Goal: Check status: Check status

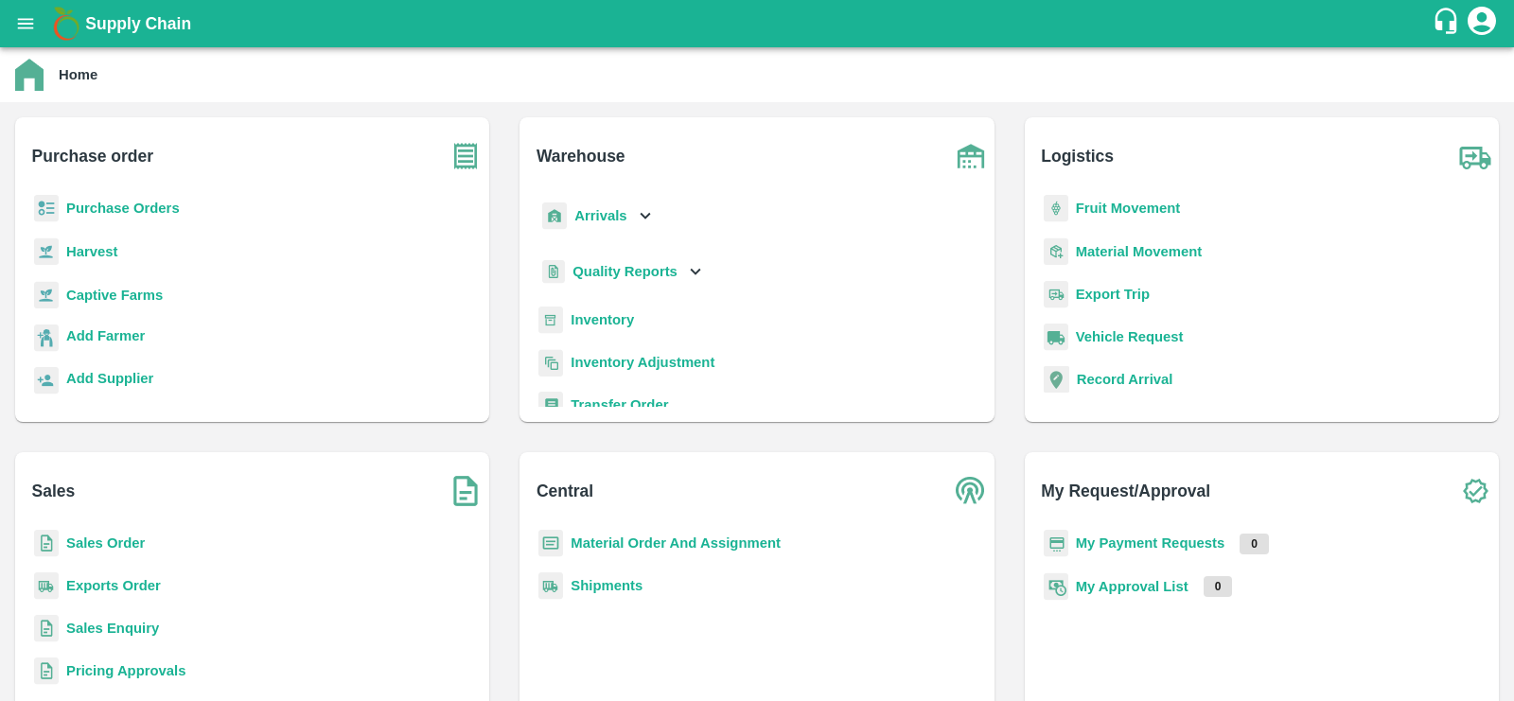
click at [1123, 212] on b "Fruit Movement" at bounding box center [1128, 208] width 105 height 15
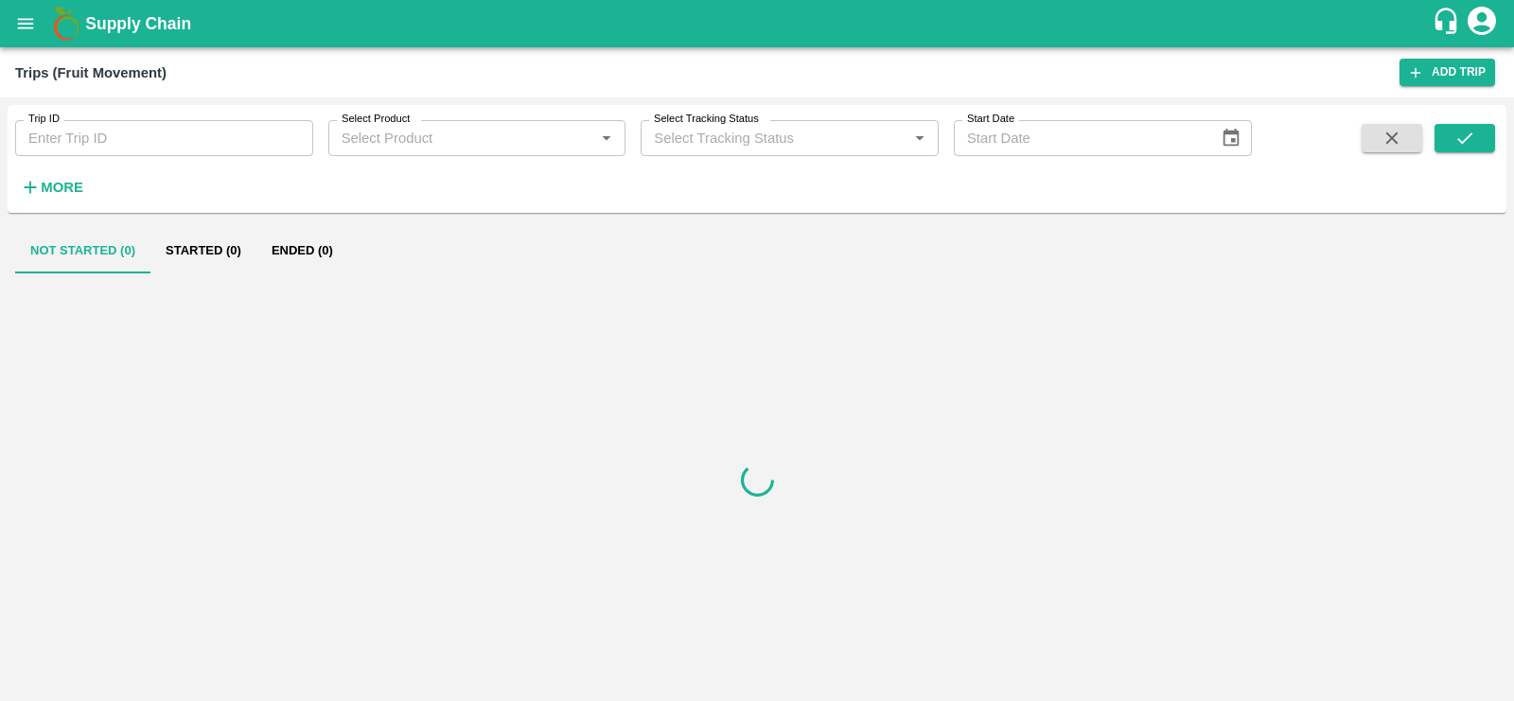
click at [77, 144] on input "Trip ID" at bounding box center [164, 138] width 298 height 36
paste input "53359.0"
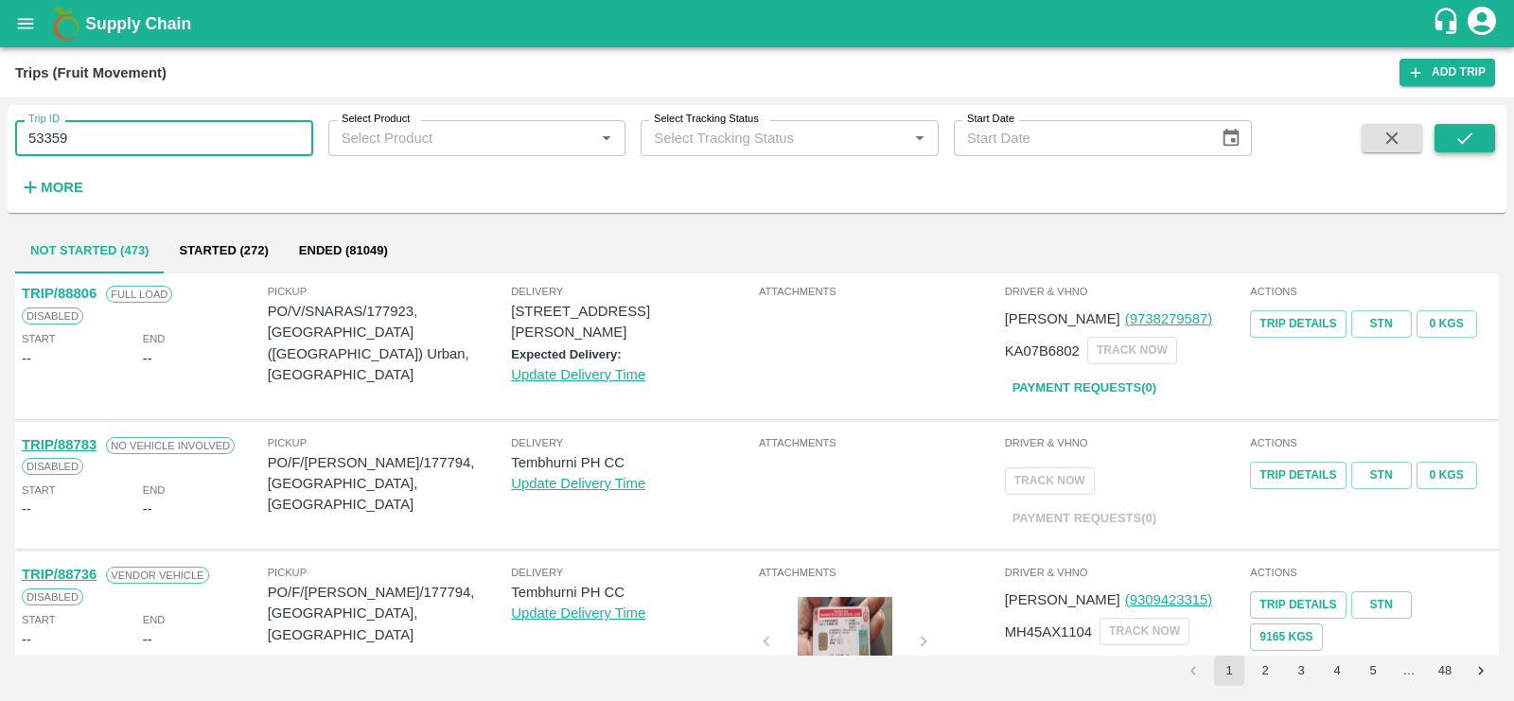
type input "53359"
click at [1458, 140] on icon "submit" at bounding box center [1464, 137] width 15 height 11
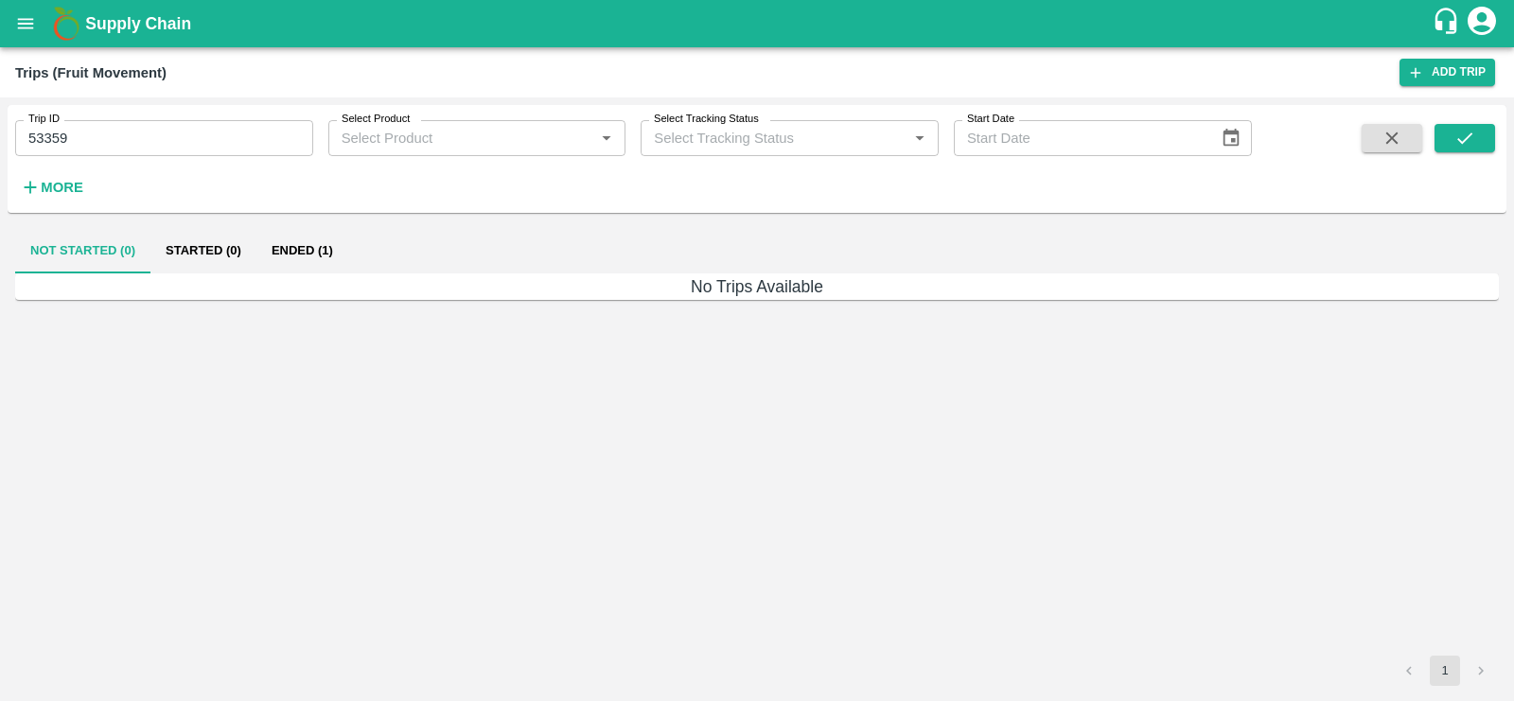
click at [313, 242] on button "Ended (1)" at bounding box center [302, 250] width 92 height 45
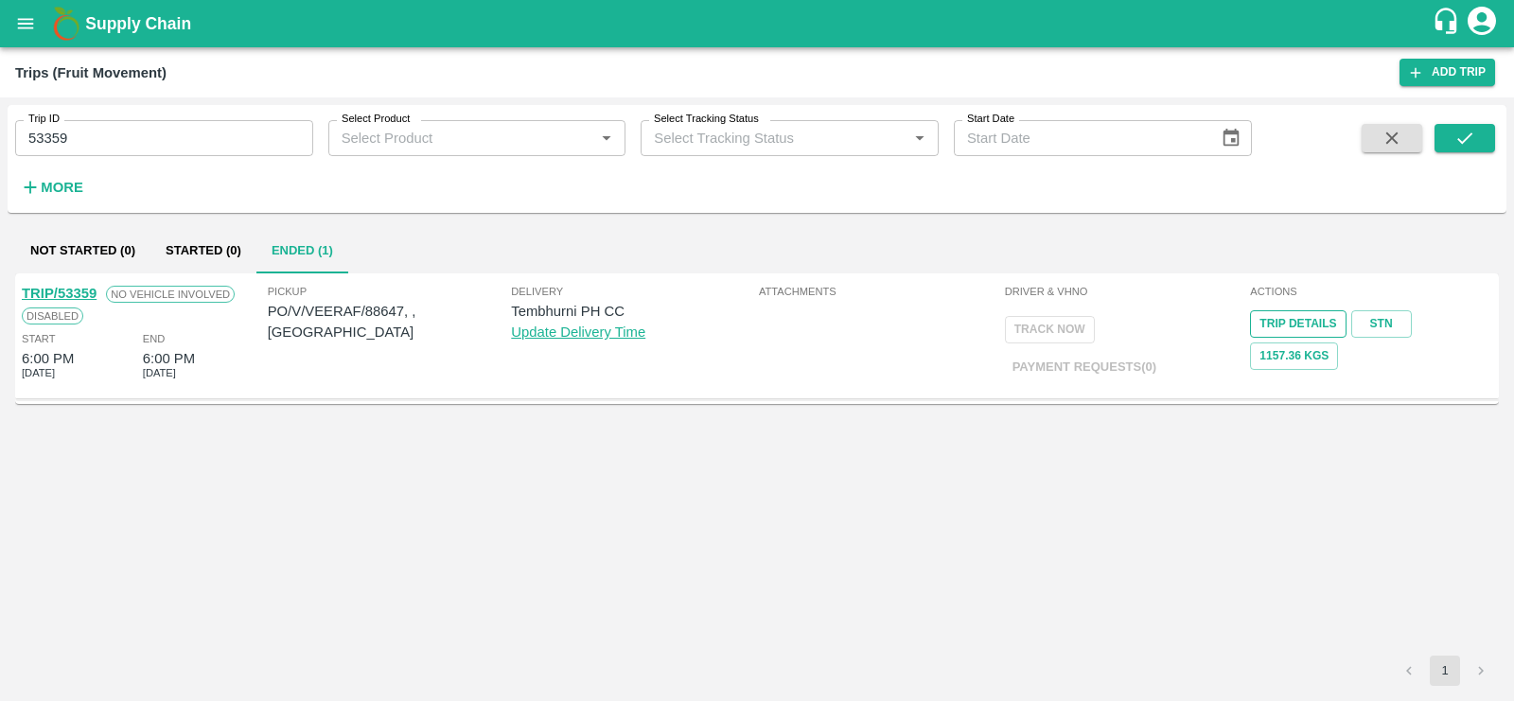
click at [1321, 323] on link "Trip Details" at bounding box center [1298, 323] width 96 height 27
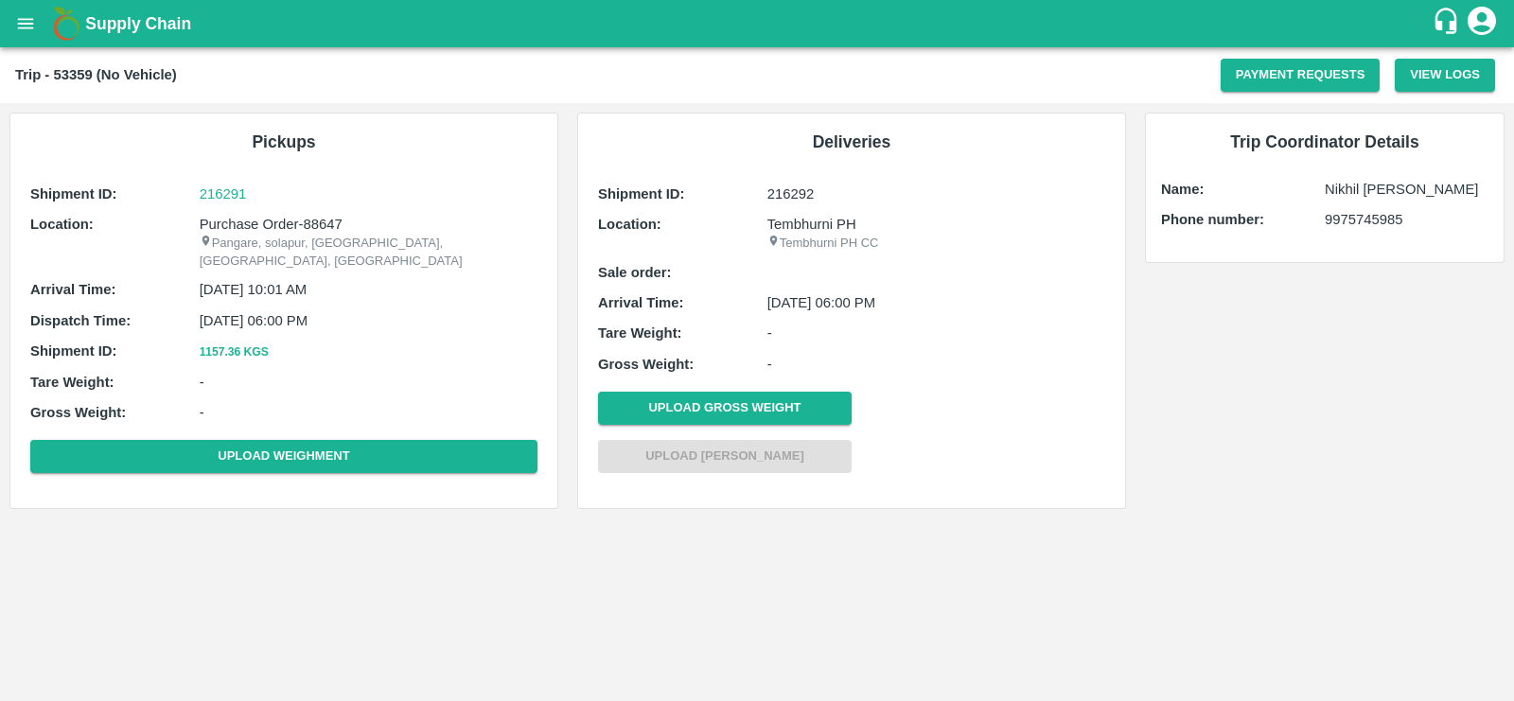
click at [14, 45] on div "Supply Chain" at bounding box center [757, 23] width 1514 height 47
click at [24, 10] on button "open drawer" at bounding box center [26, 24] width 44 height 44
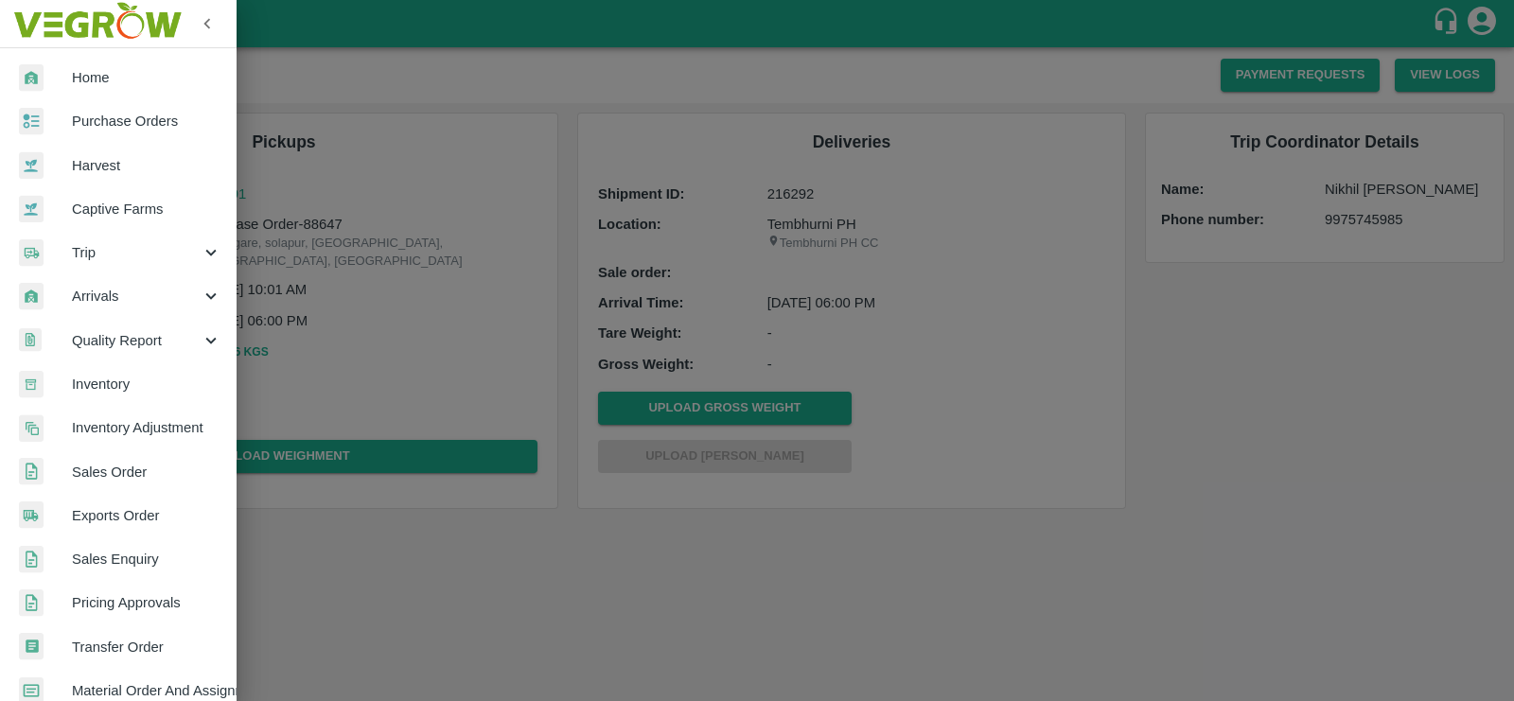
click at [113, 459] on link "Sales Order" at bounding box center [118, 472] width 237 height 44
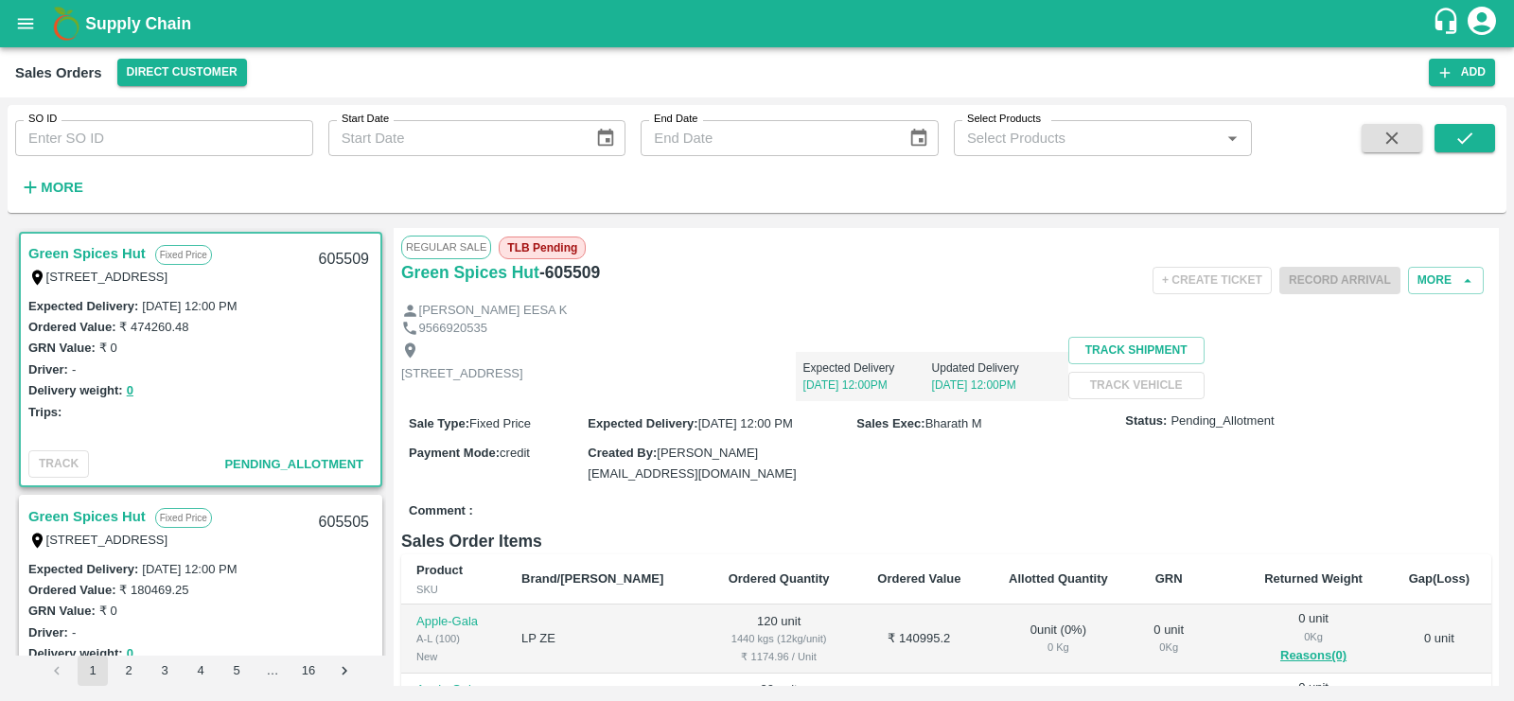
click at [71, 149] on input "SO ID" at bounding box center [164, 138] width 298 height 36
paste input "603710.0"
type input "603710"
click at [1475, 141] on button "submit" at bounding box center [1464, 138] width 61 height 28
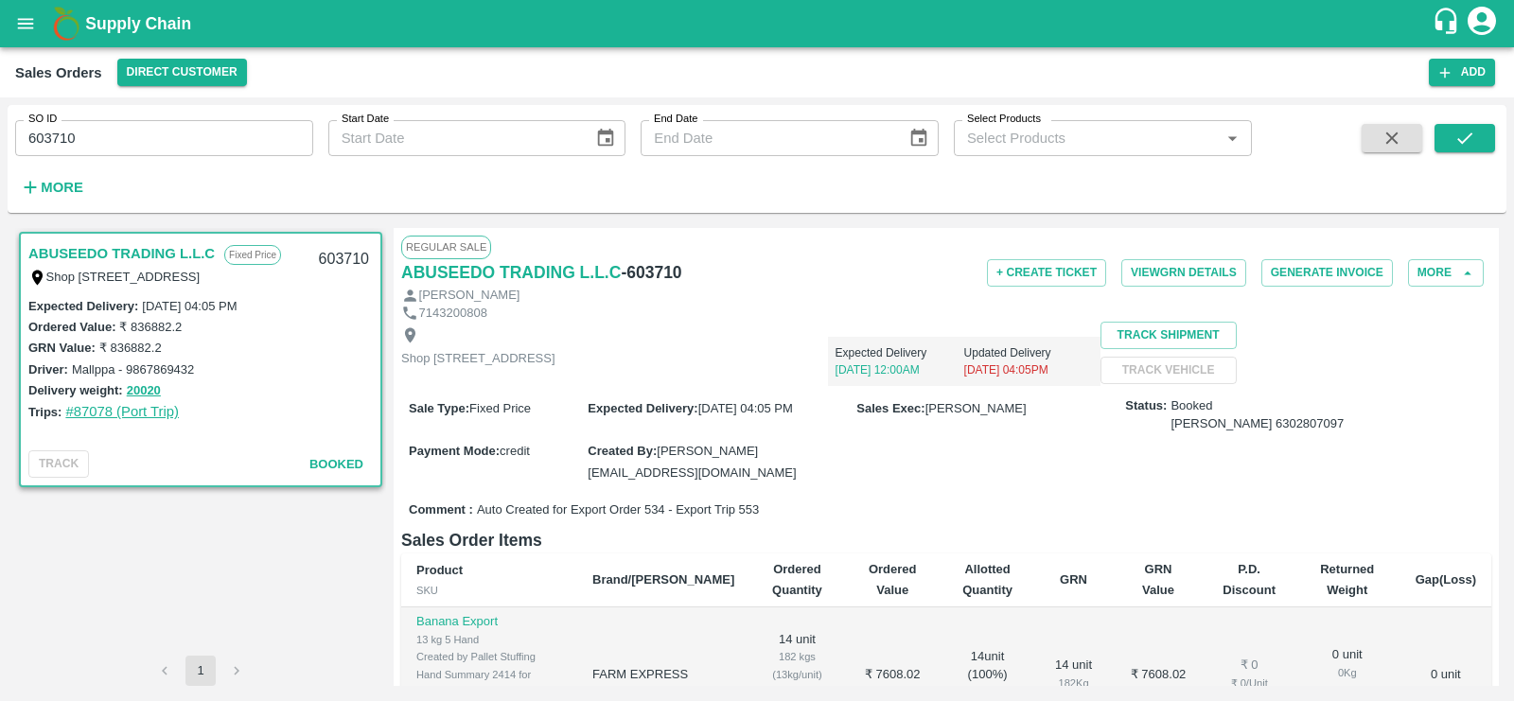
click at [122, 409] on link "#87078 (Port Trip)" at bounding box center [122, 411] width 114 height 15
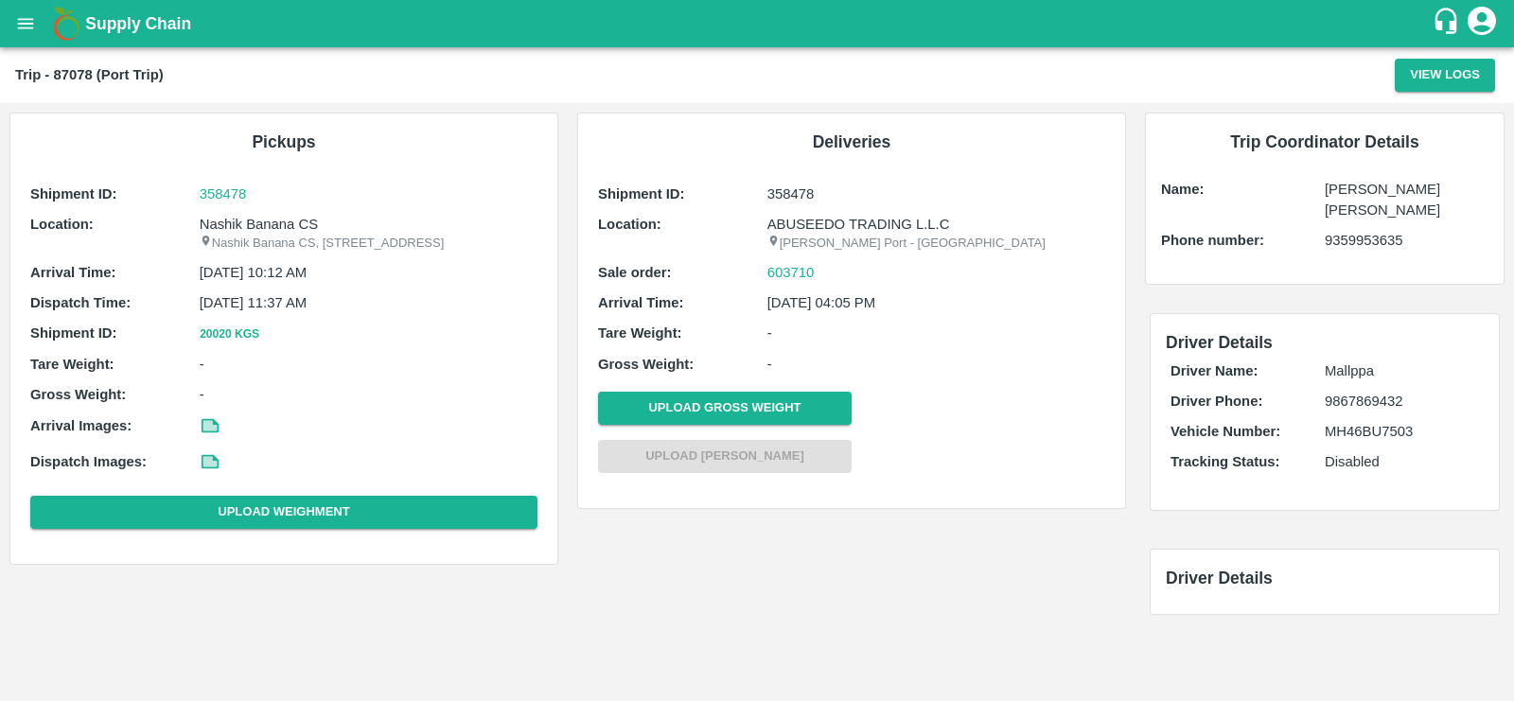
click at [808, 248] on p "[PERSON_NAME] Port - [GEOGRAPHIC_DATA]" at bounding box center [936, 244] width 338 height 18
click at [808, 248] on p "Jawaharlal Nehru Port - Nhava Sheva" at bounding box center [936, 244] width 338 height 18
click at [971, 238] on p "Jawaharlal Nehru Port - Nhava Sheva" at bounding box center [936, 244] width 338 height 18
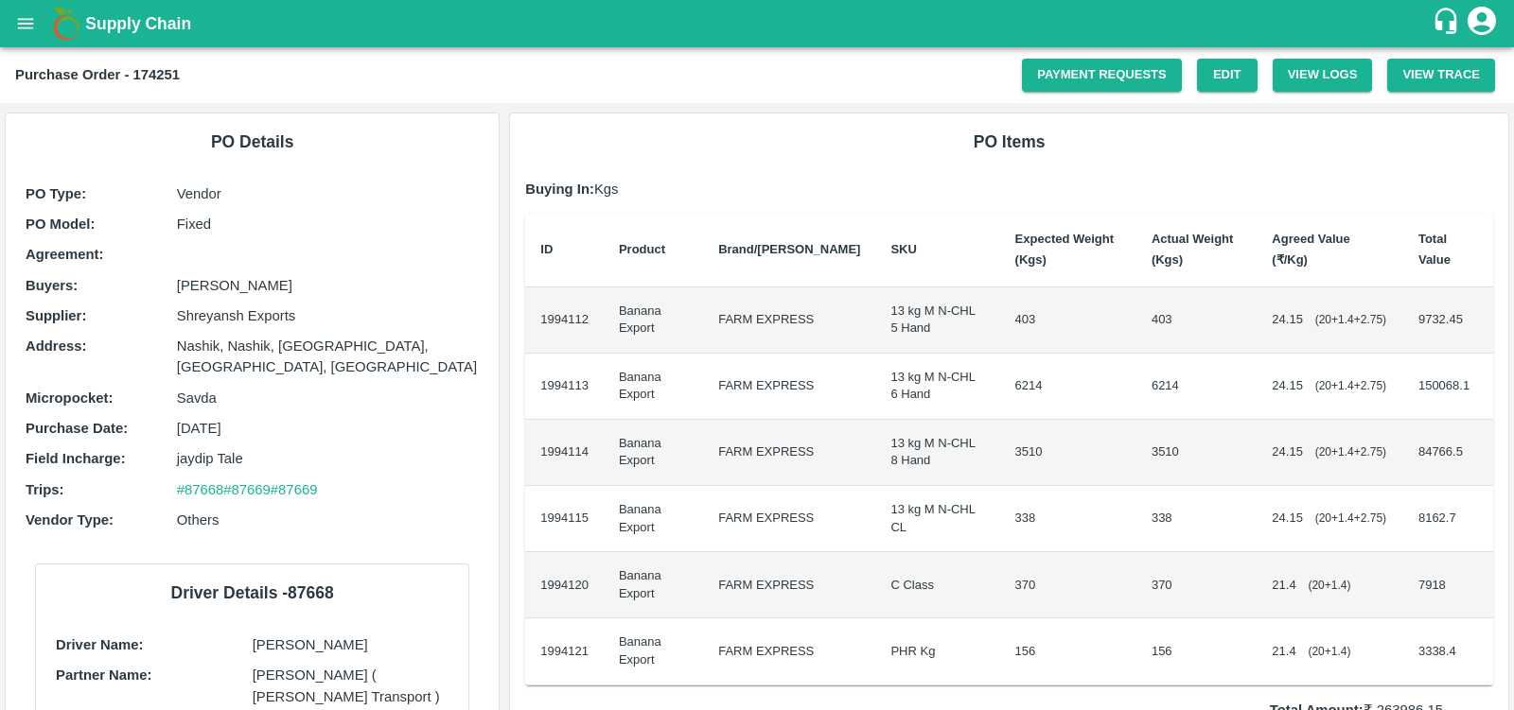
click at [25, 20] on icon "open drawer" at bounding box center [25, 23] width 21 height 21
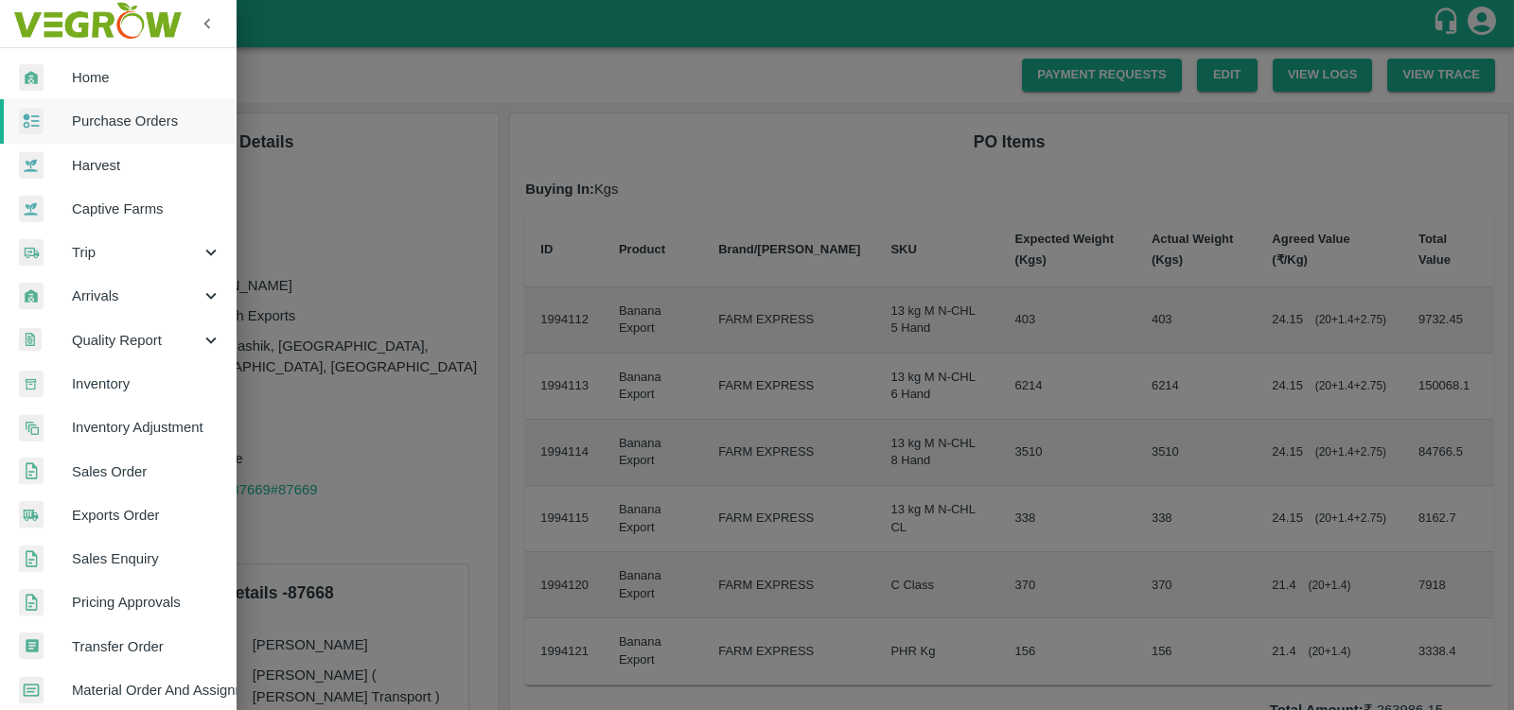
click at [114, 470] on span "Sales Order" at bounding box center [146, 472] width 149 height 21
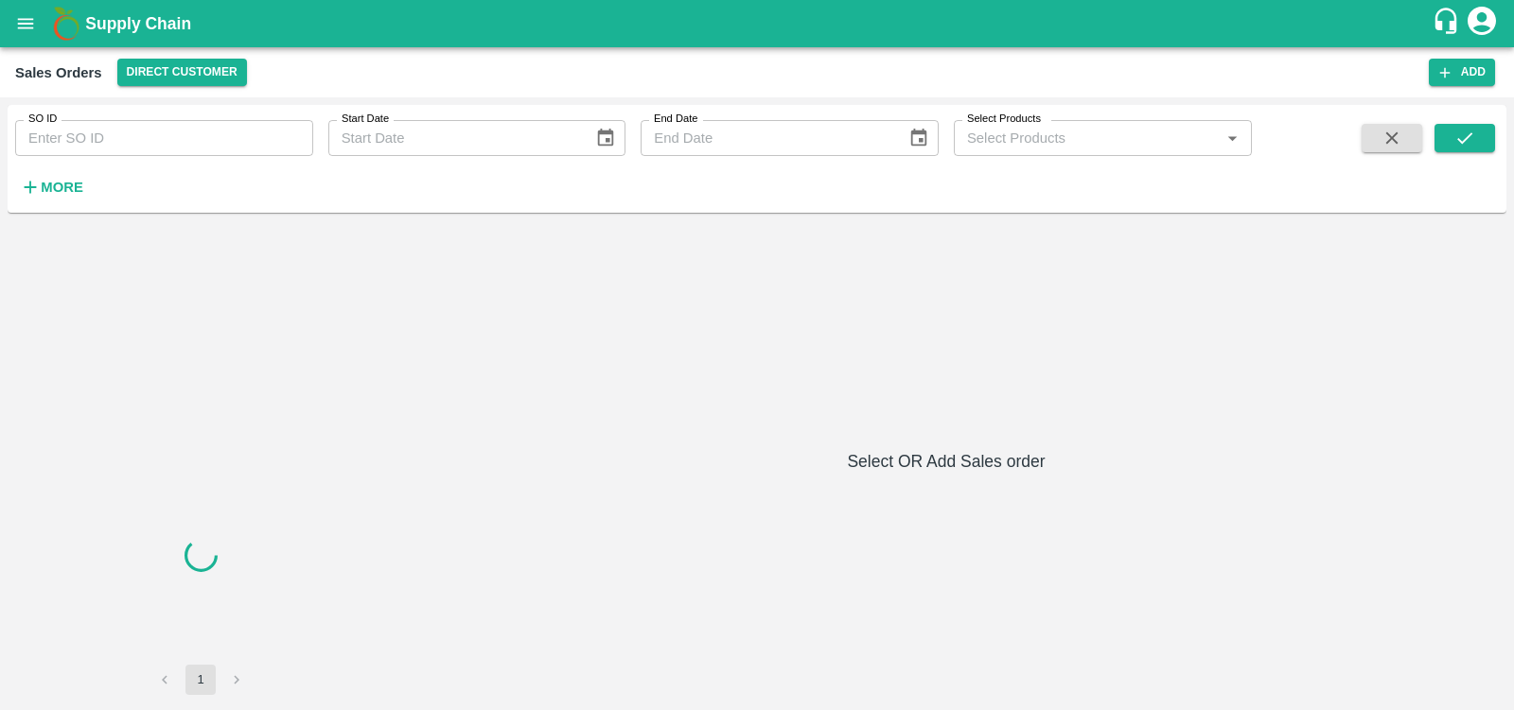
click at [164, 149] on input "SO ID" at bounding box center [164, 138] width 298 height 36
paste input "488593.0"
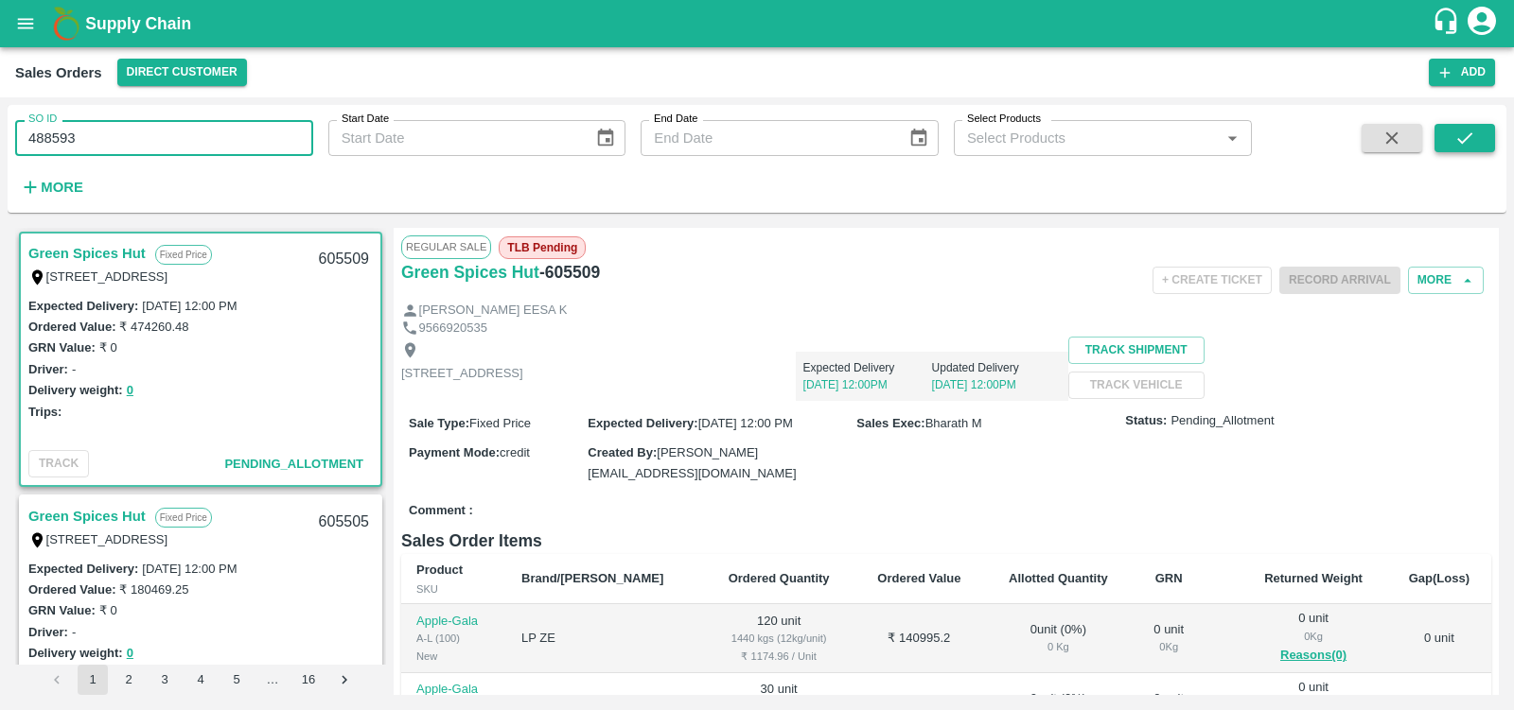
click at [1461, 145] on icon "submit" at bounding box center [1464, 138] width 21 height 21
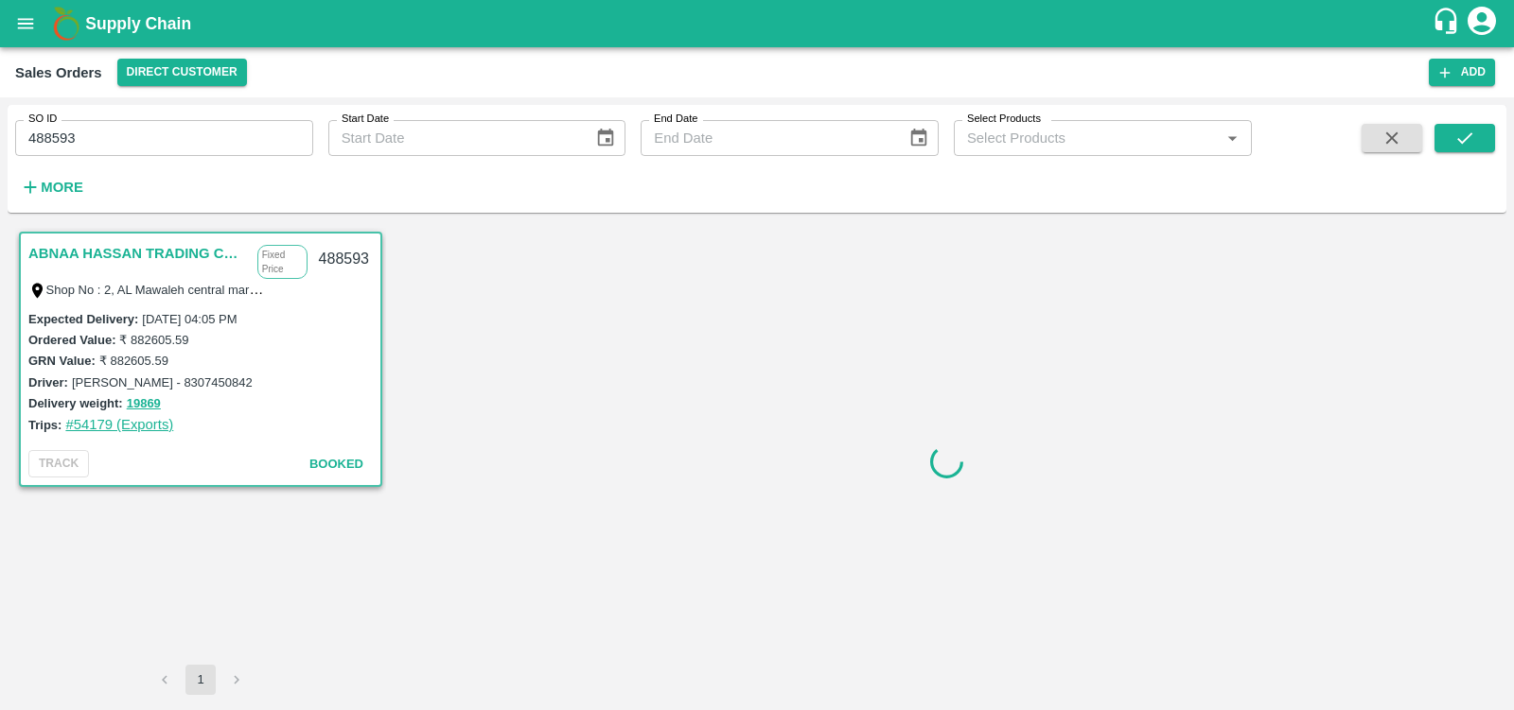
click at [140, 422] on link "#54179 (Exports)" at bounding box center [119, 424] width 108 height 15
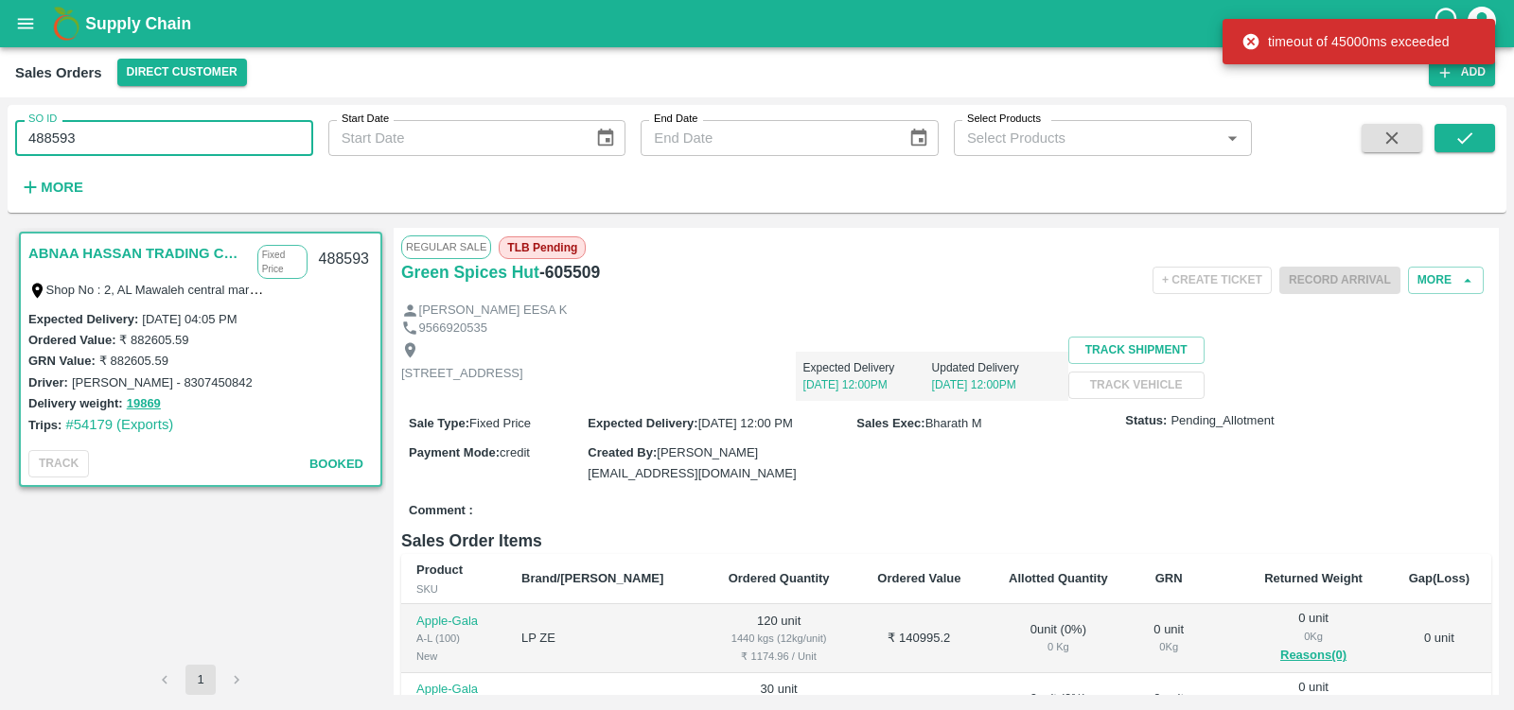
click at [90, 132] on input "488593" at bounding box center [164, 138] width 298 height 36
paste input "text"
type input "454071"
click at [1471, 140] on icon "submit" at bounding box center [1464, 138] width 21 height 21
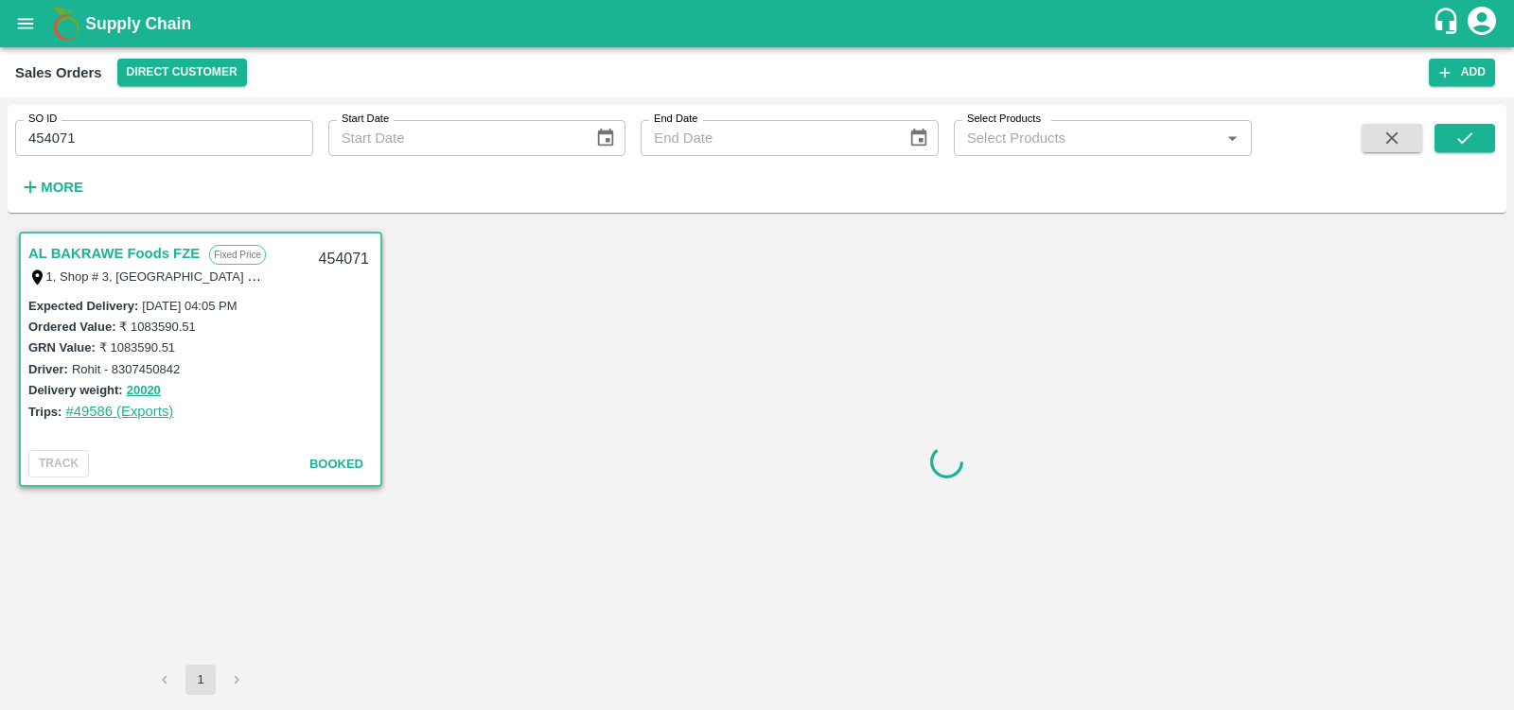
click at [132, 416] on link "#49586 (Exports)" at bounding box center [119, 411] width 108 height 15
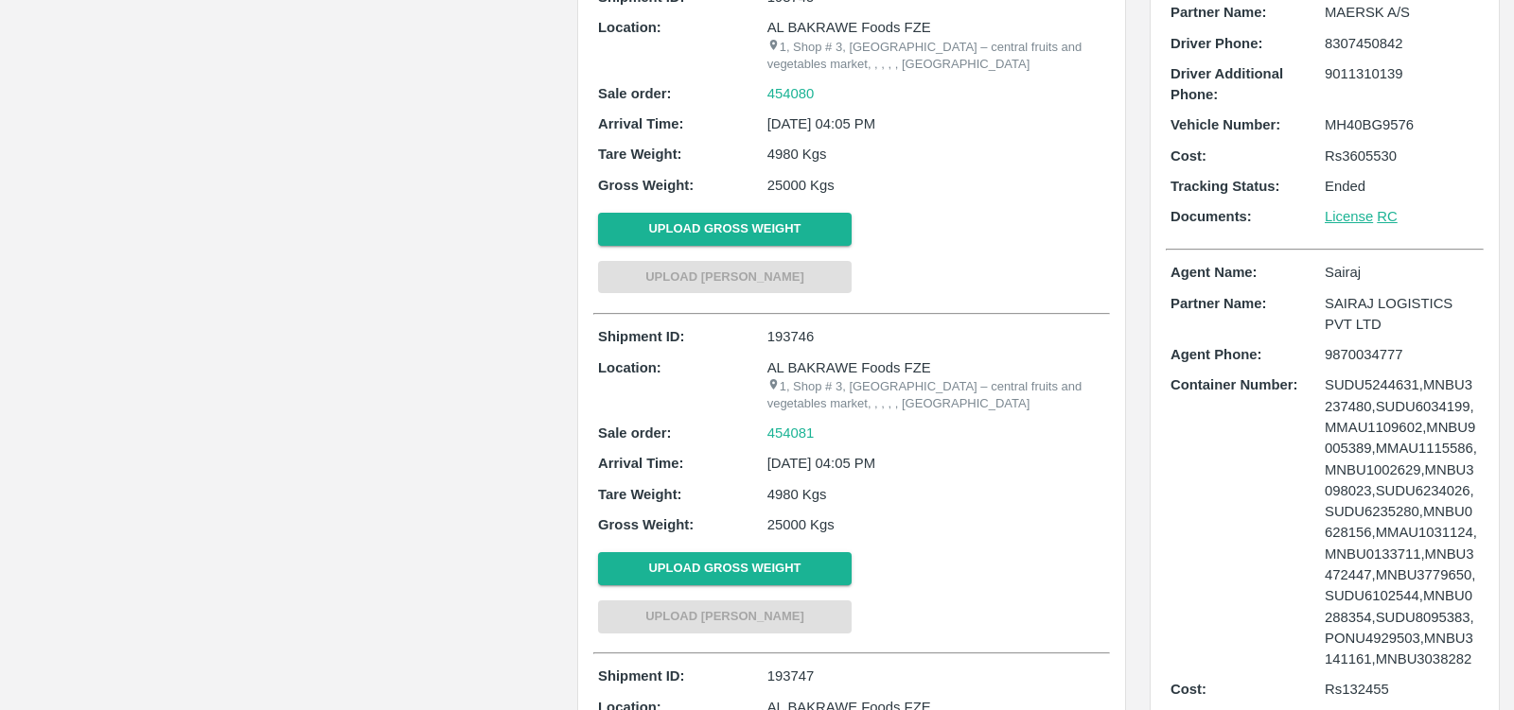
scroll to position [2409, 0]
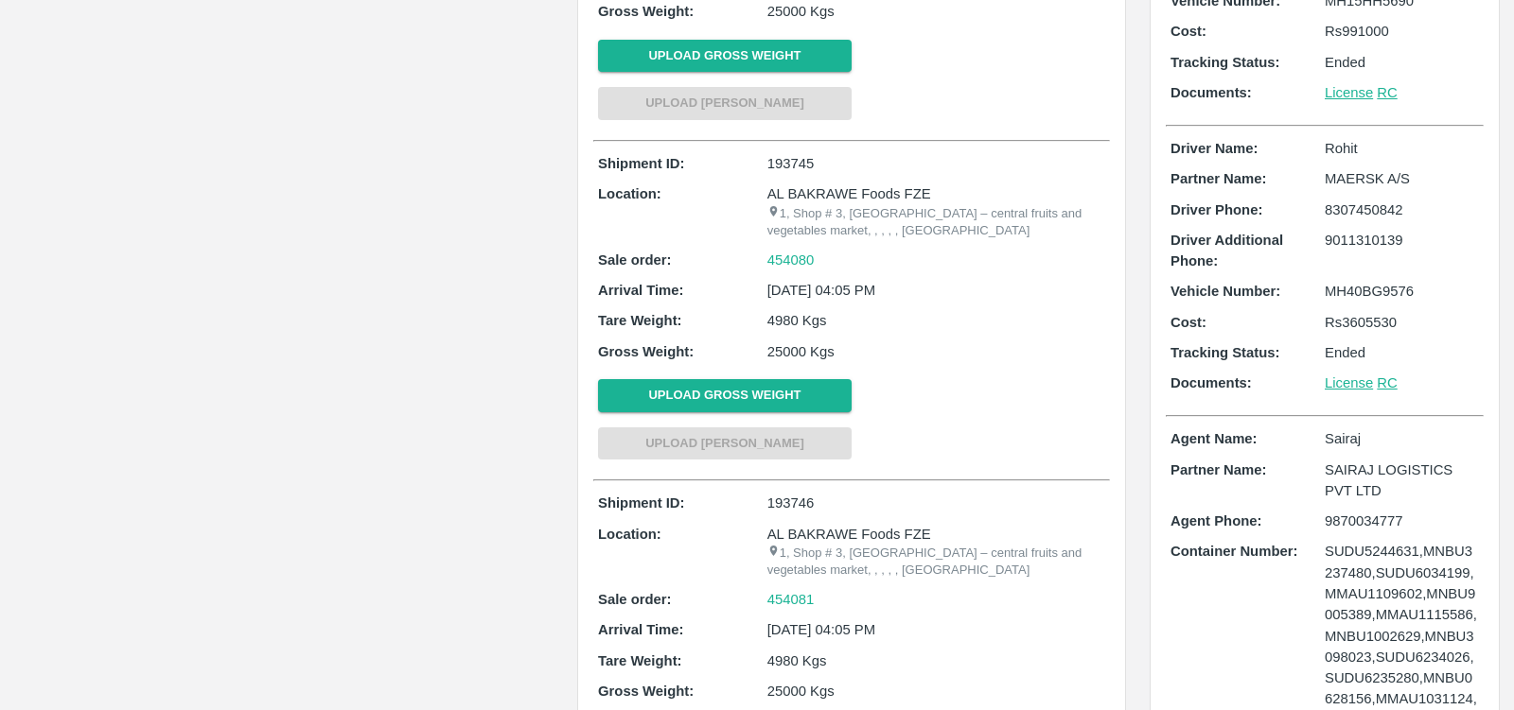
click at [1353, 324] on p "Rs 3605530" at bounding box center [1401, 322] width 154 height 21
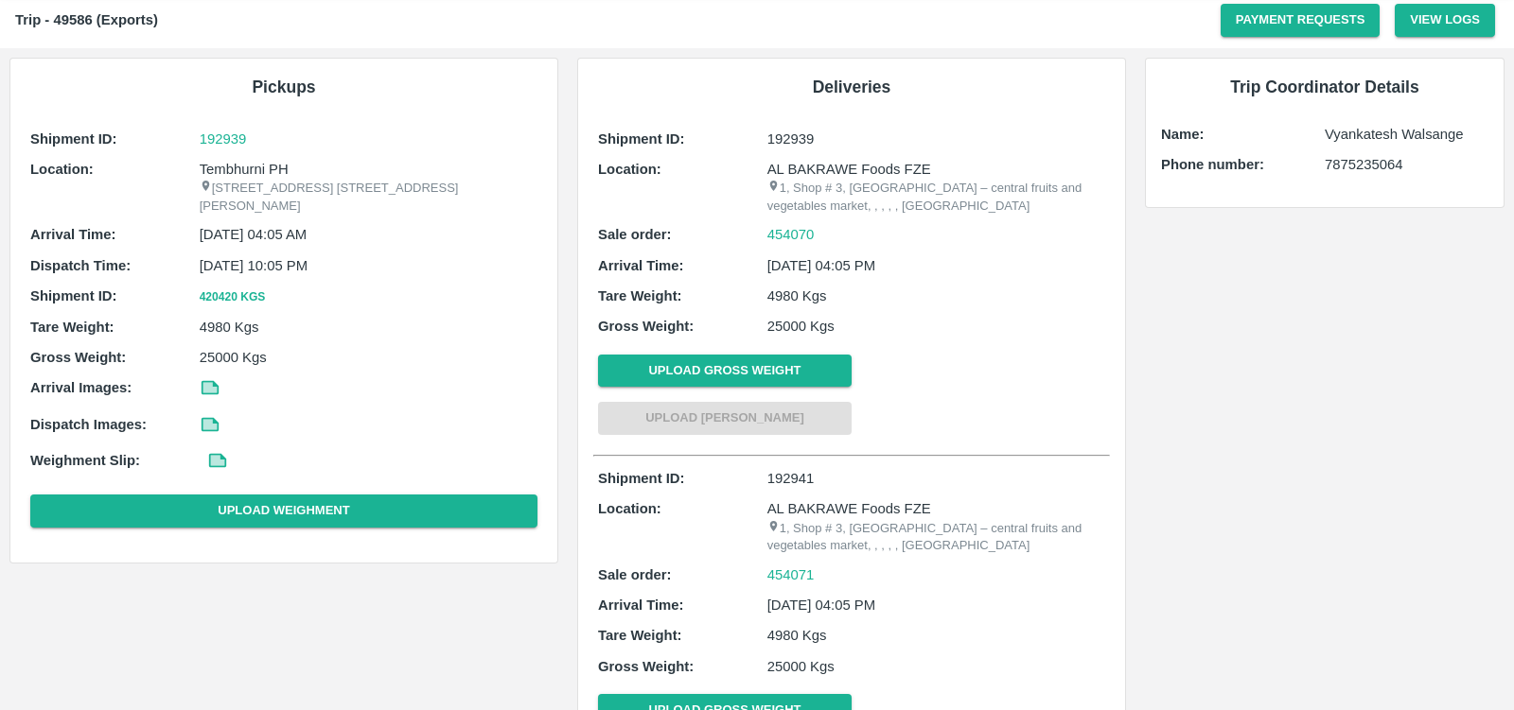
scroll to position [145, 0]
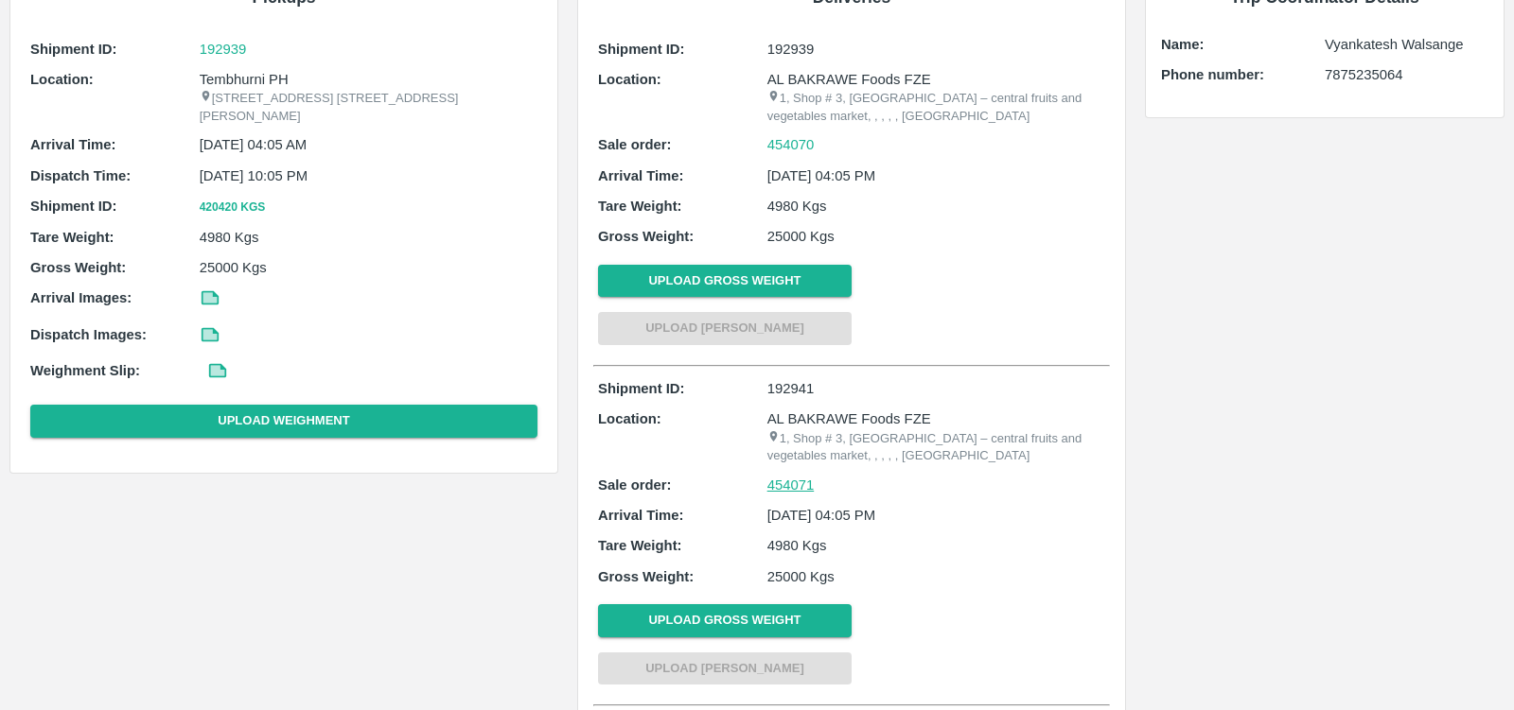
click at [789, 483] on link "454071" at bounding box center [790, 485] width 47 height 21
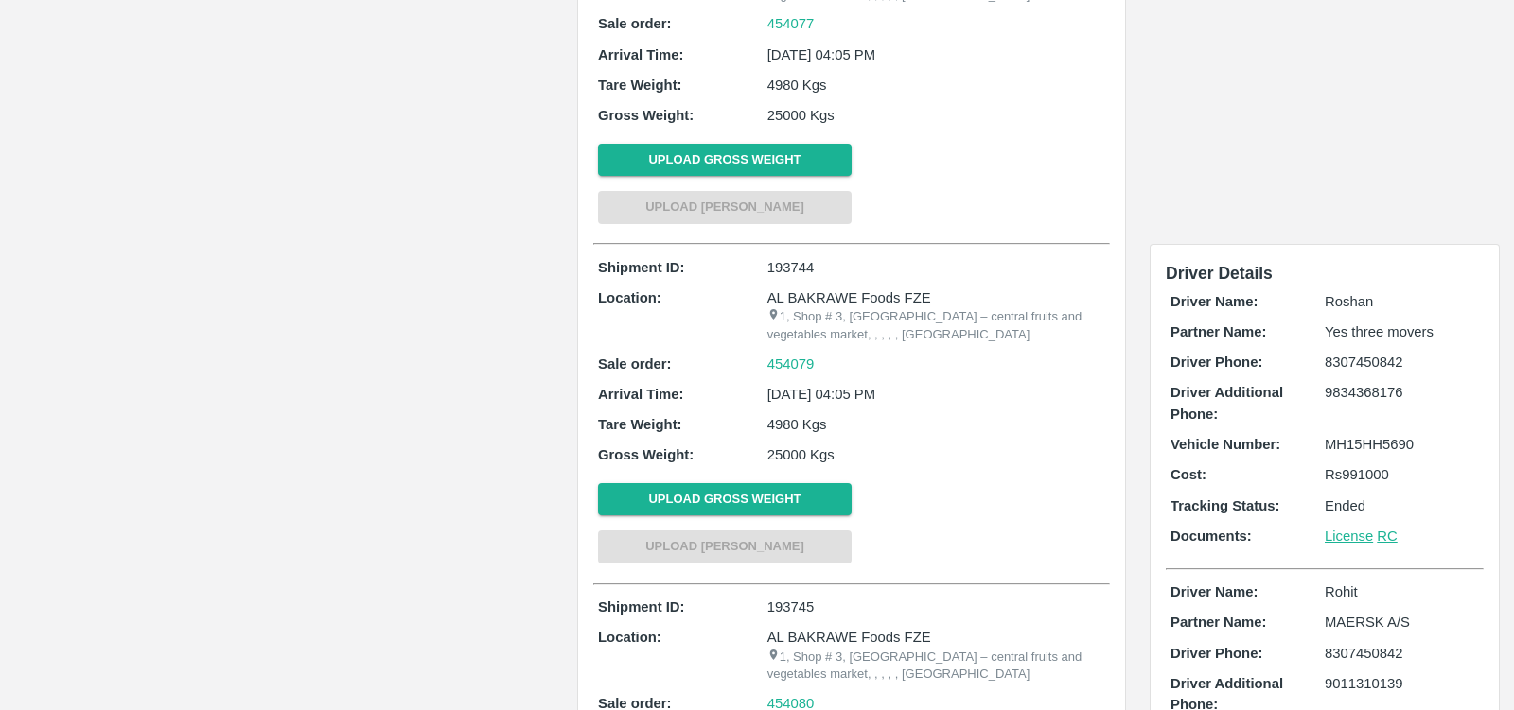
scroll to position [1925, 0]
